Goal: Transaction & Acquisition: Purchase product/service

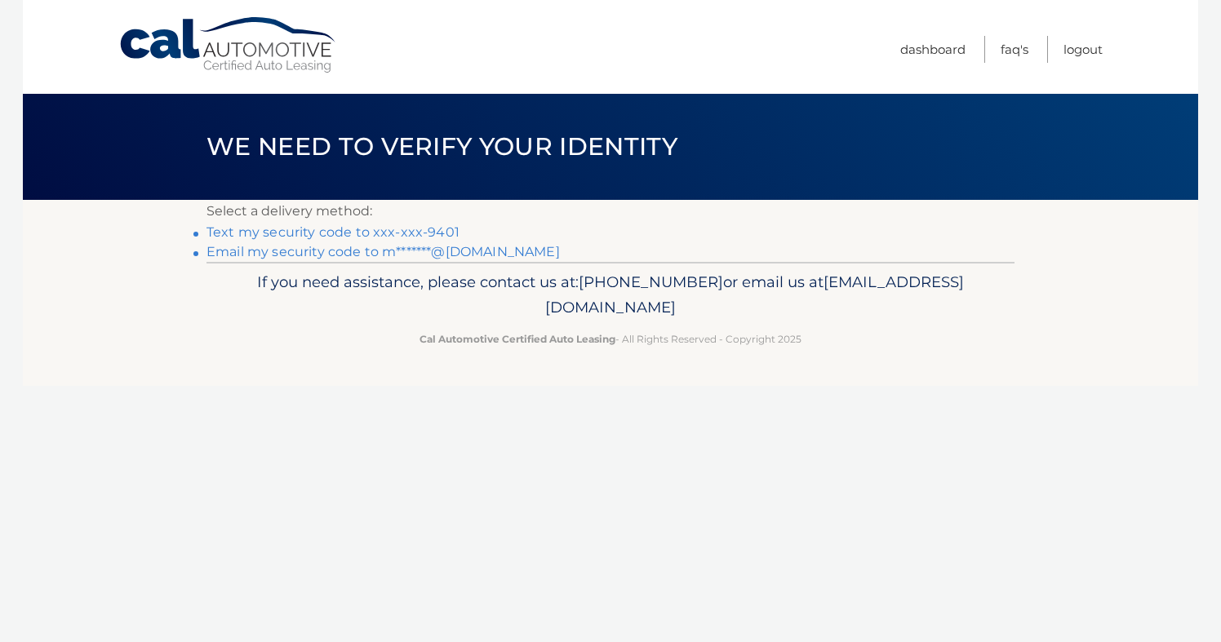
click at [318, 234] on link "Text my security code to xxx-xxx-9401" at bounding box center [333, 232] width 253 height 16
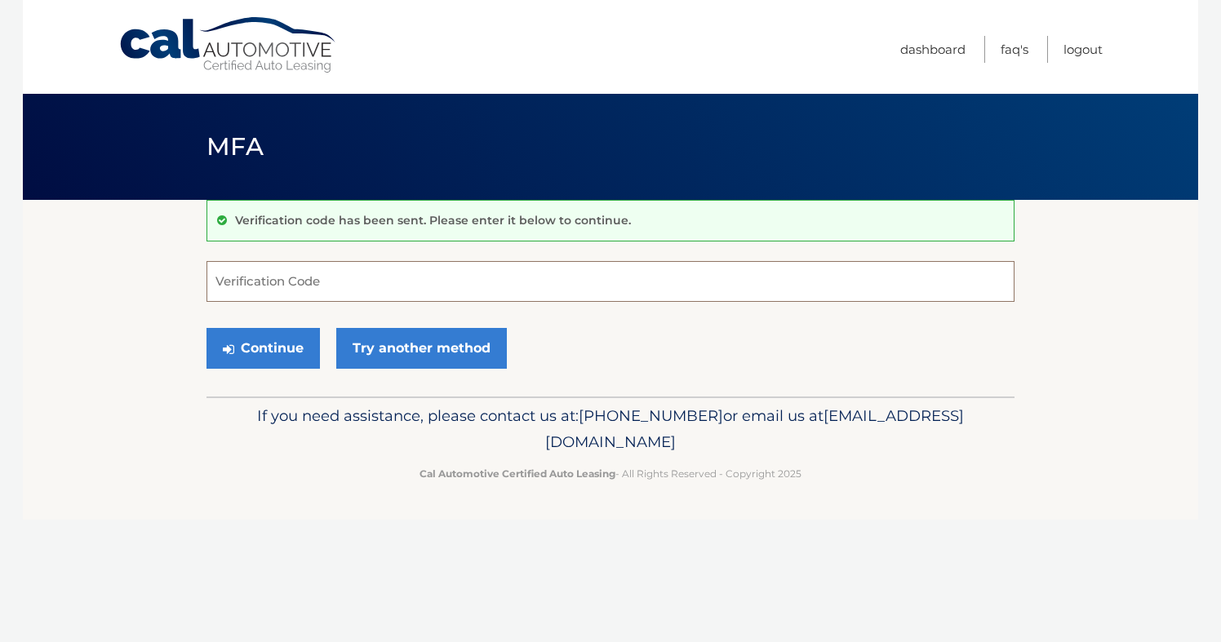
click at [330, 285] on input "Verification Code" at bounding box center [611, 281] width 808 height 41
type input "683127"
click at [265, 350] on button "Continue" at bounding box center [263, 348] width 113 height 41
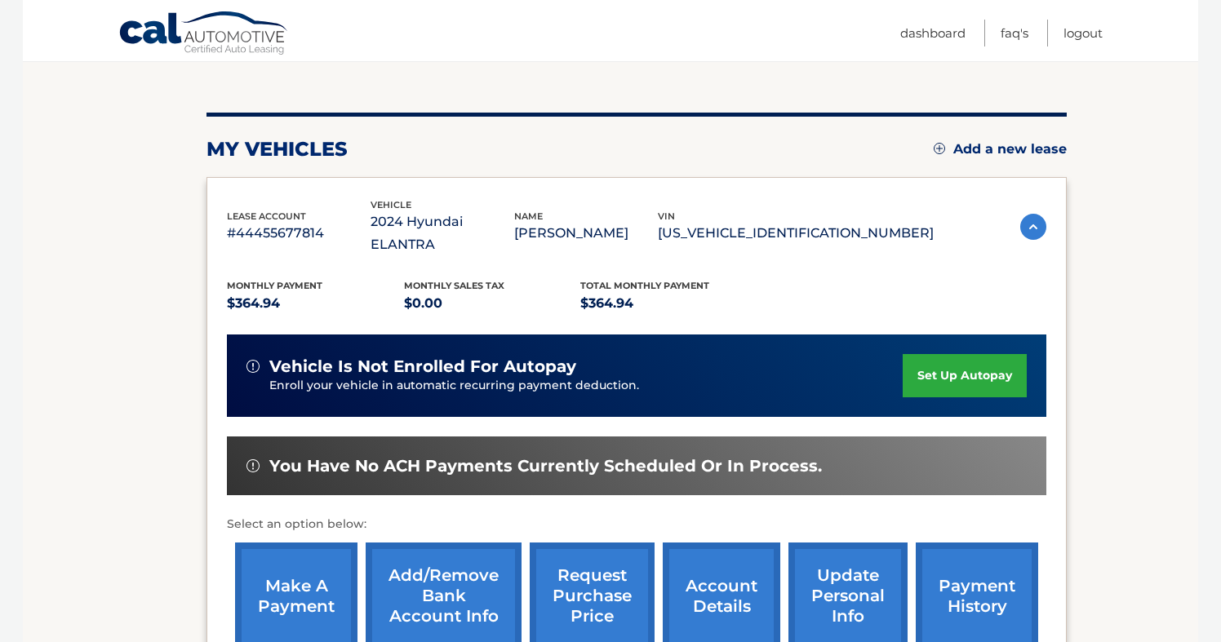
scroll to position [166, 0]
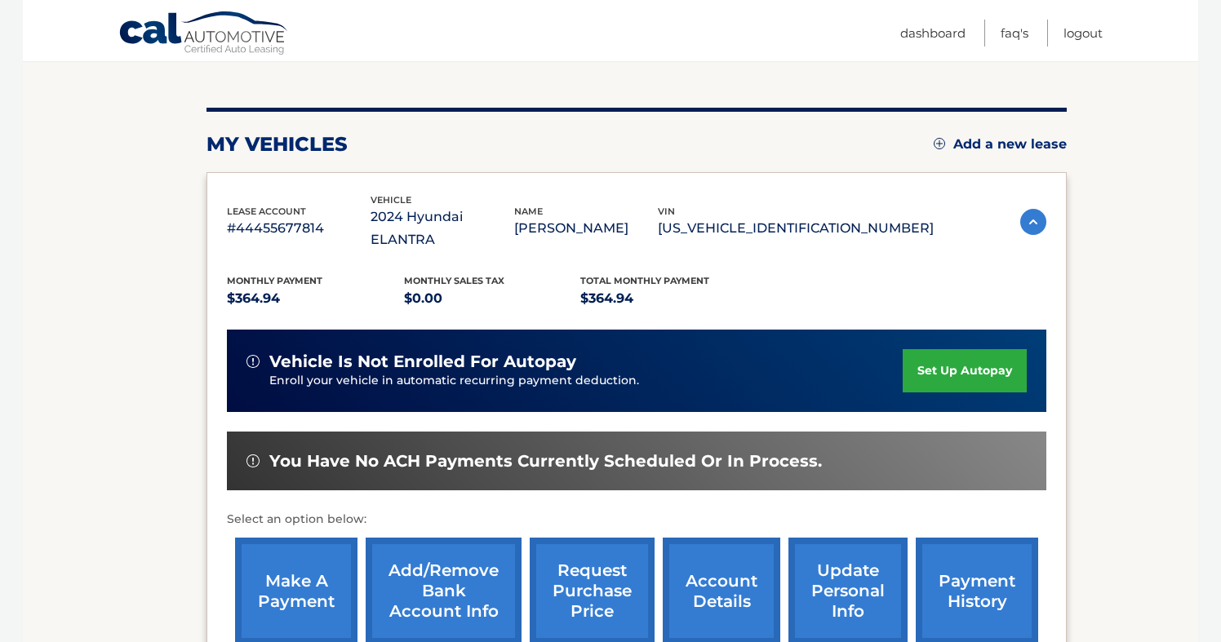
click at [293, 563] on link "make a payment" at bounding box center [296, 591] width 122 height 107
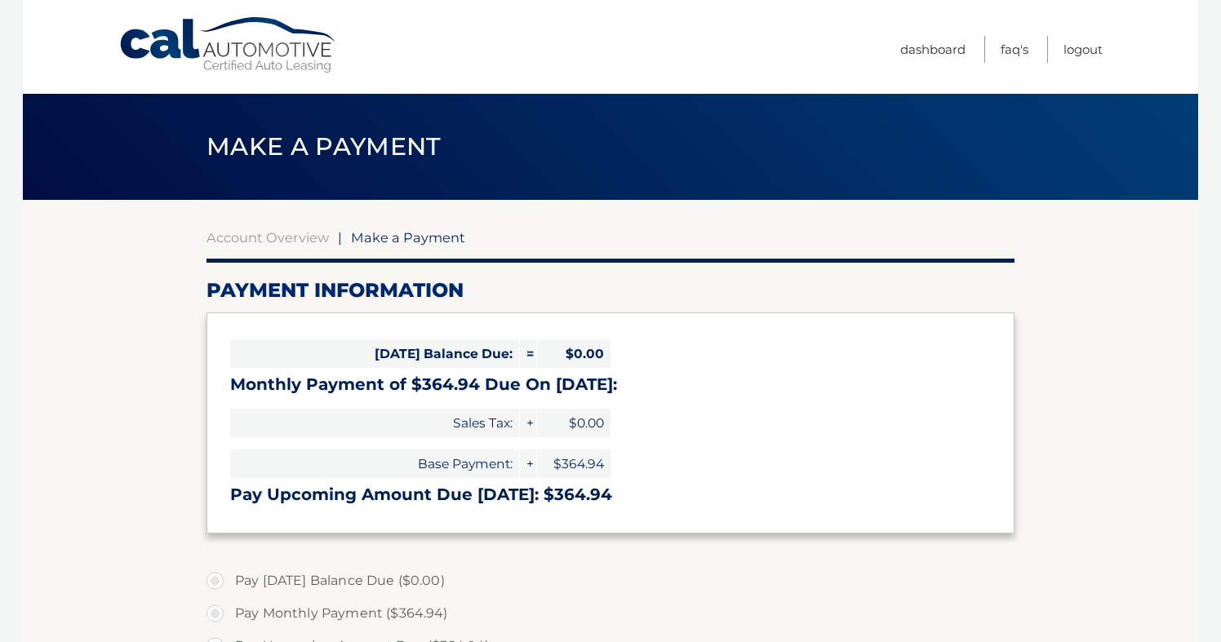
select select "NGVmOTY0NTUtNDdiMy00YzNiLThiZTgtN2Q1Yjg5ZDZkNGZm"
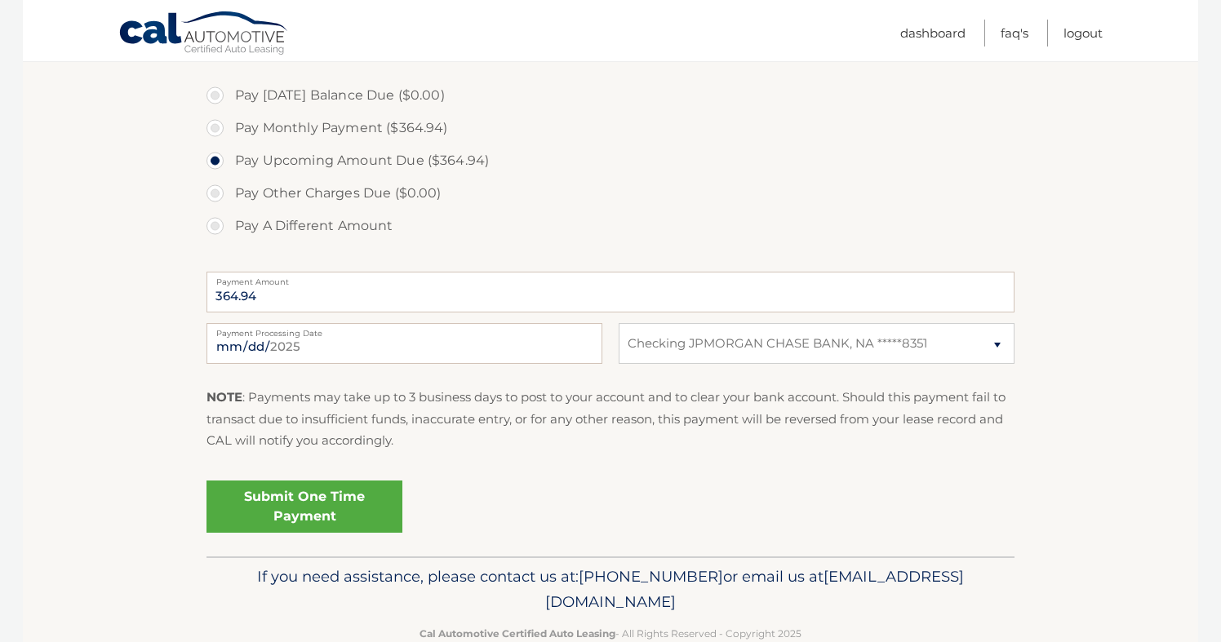
scroll to position [524, 0]
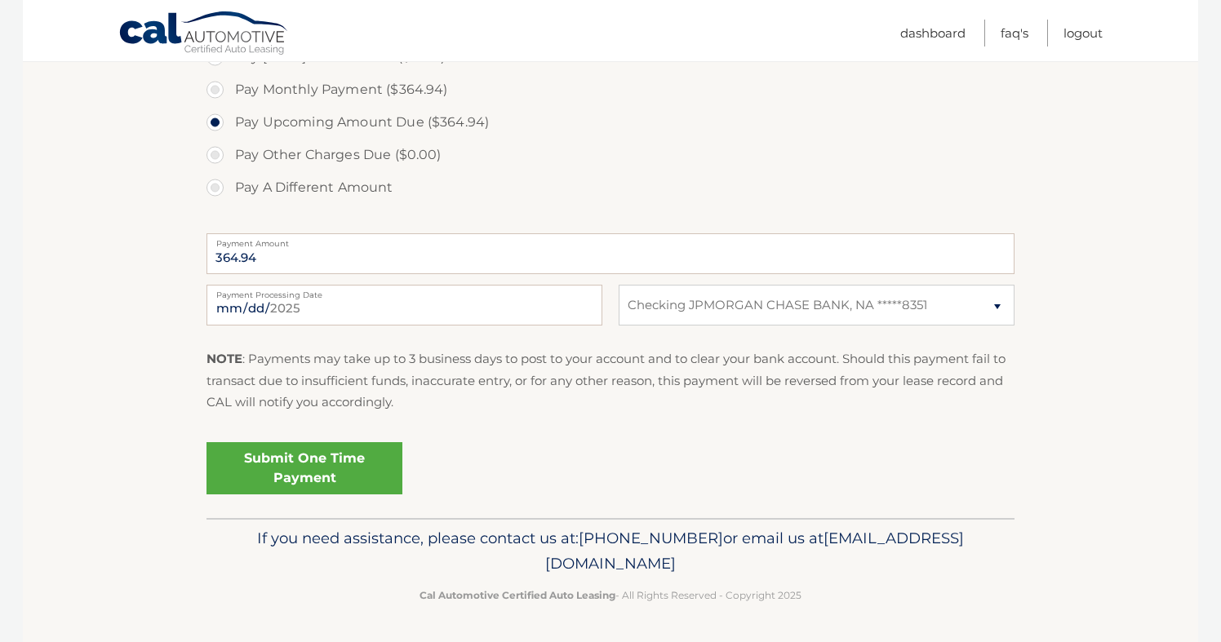
click at [310, 468] on link "Submit One Time Payment" at bounding box center [305, 468] width 196 height 52
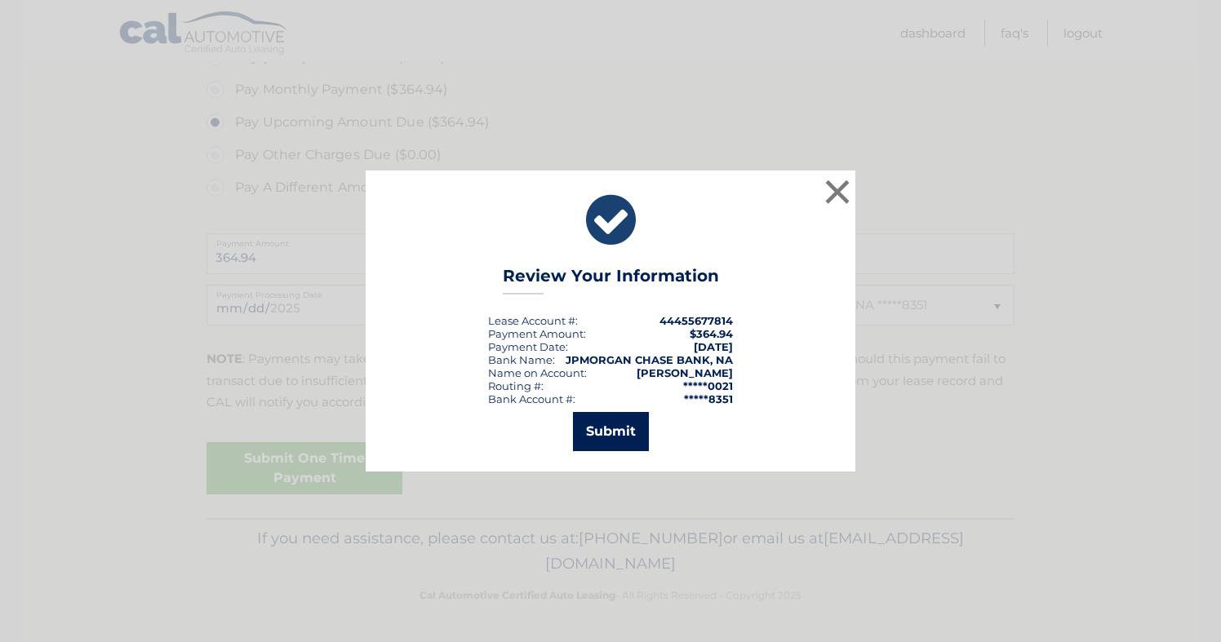
click at [615, 426] on button "Submit" at bounding box center [611, 431] width 76 height 39
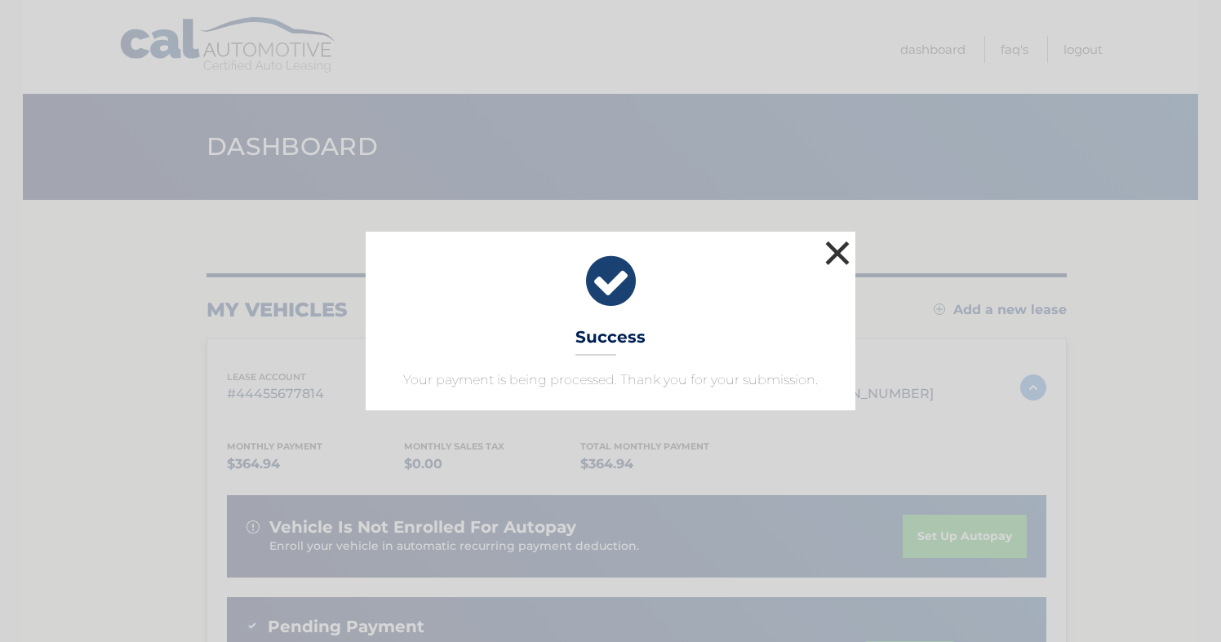
click at [839, 251] on button "×" at bounding box center [837, 253] width 33 height 33
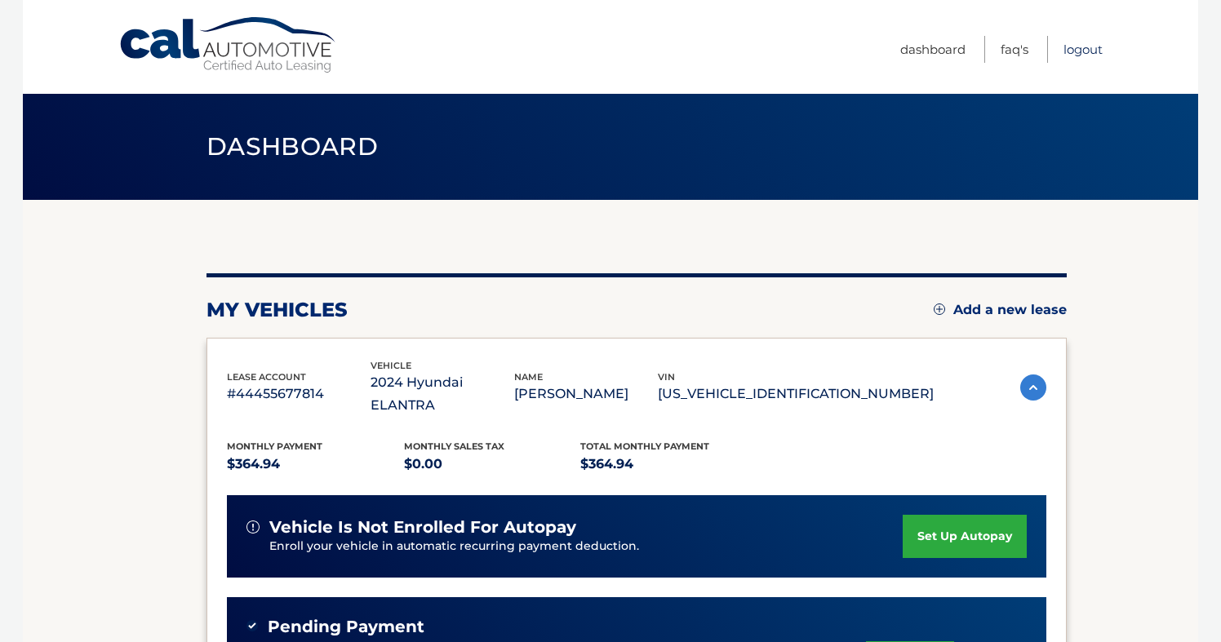
click at [1084, 45] on link "Logout" at bounding box center [1083, 49] width 39 height 27
